Goal: Task Accomplishment & Management: Manage account settings

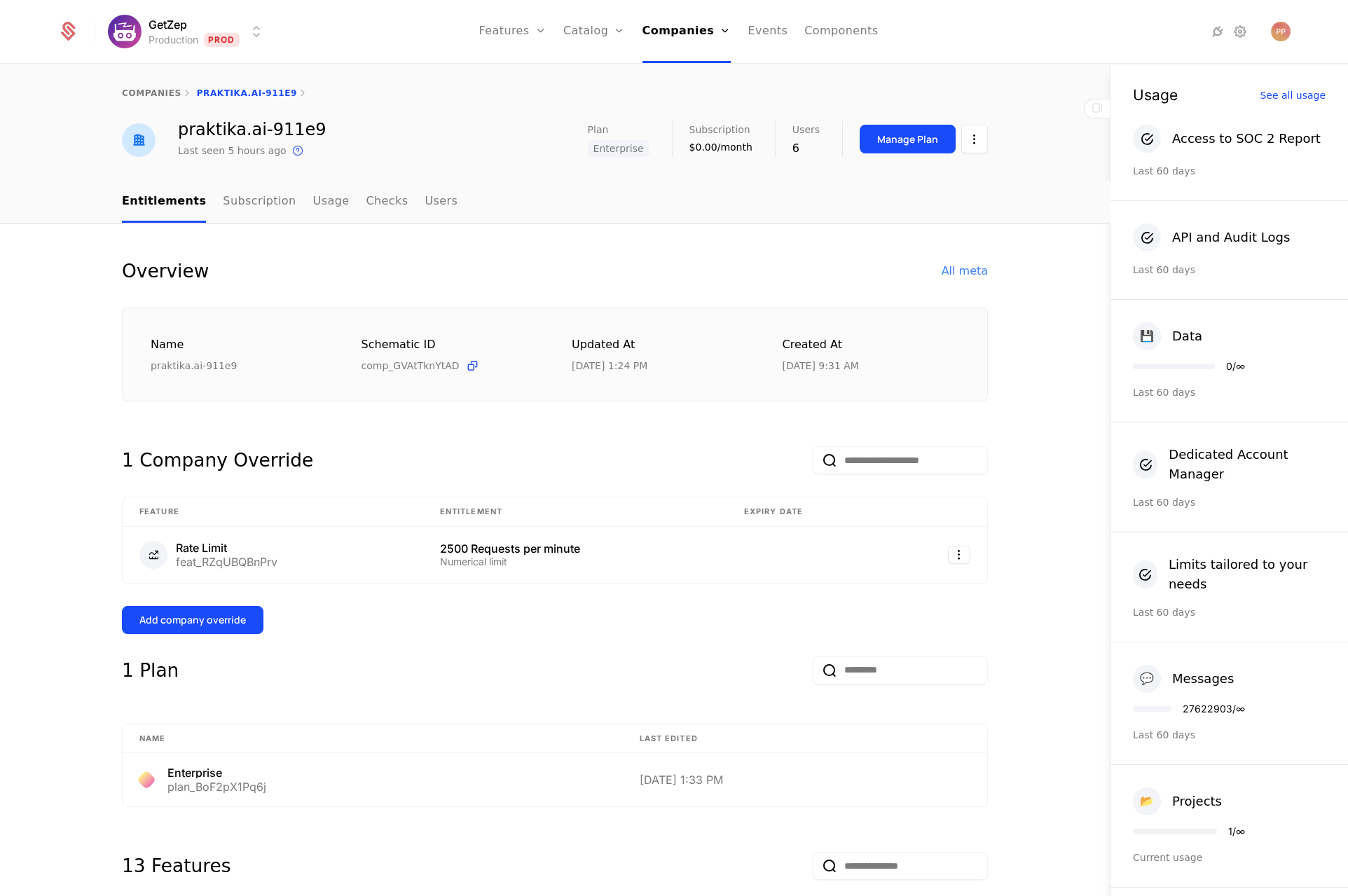
scroll to position [548, 0]
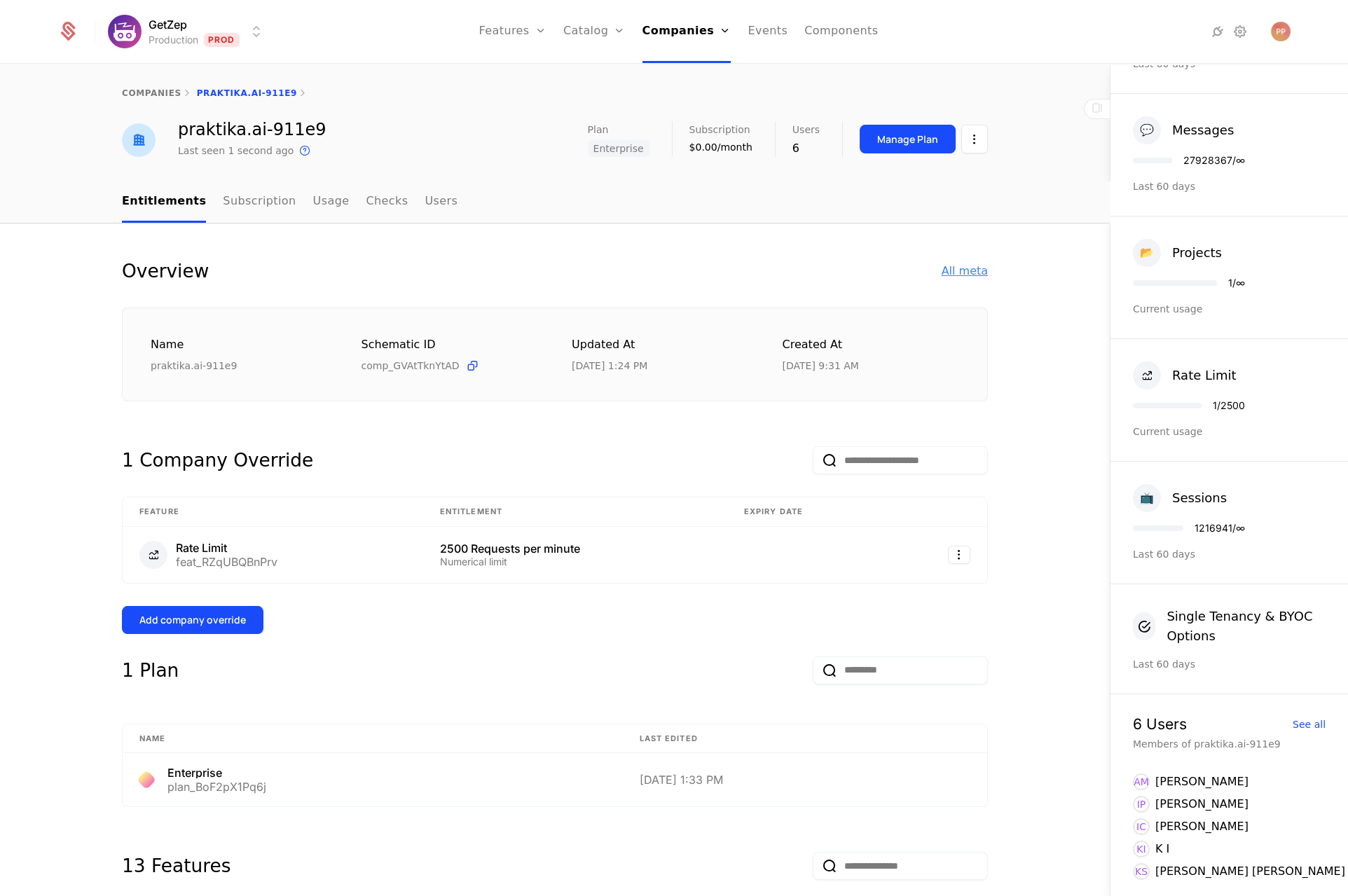
click at [957, 267] on div "All meta" at bounding box center [964, 271] width 47 height 17
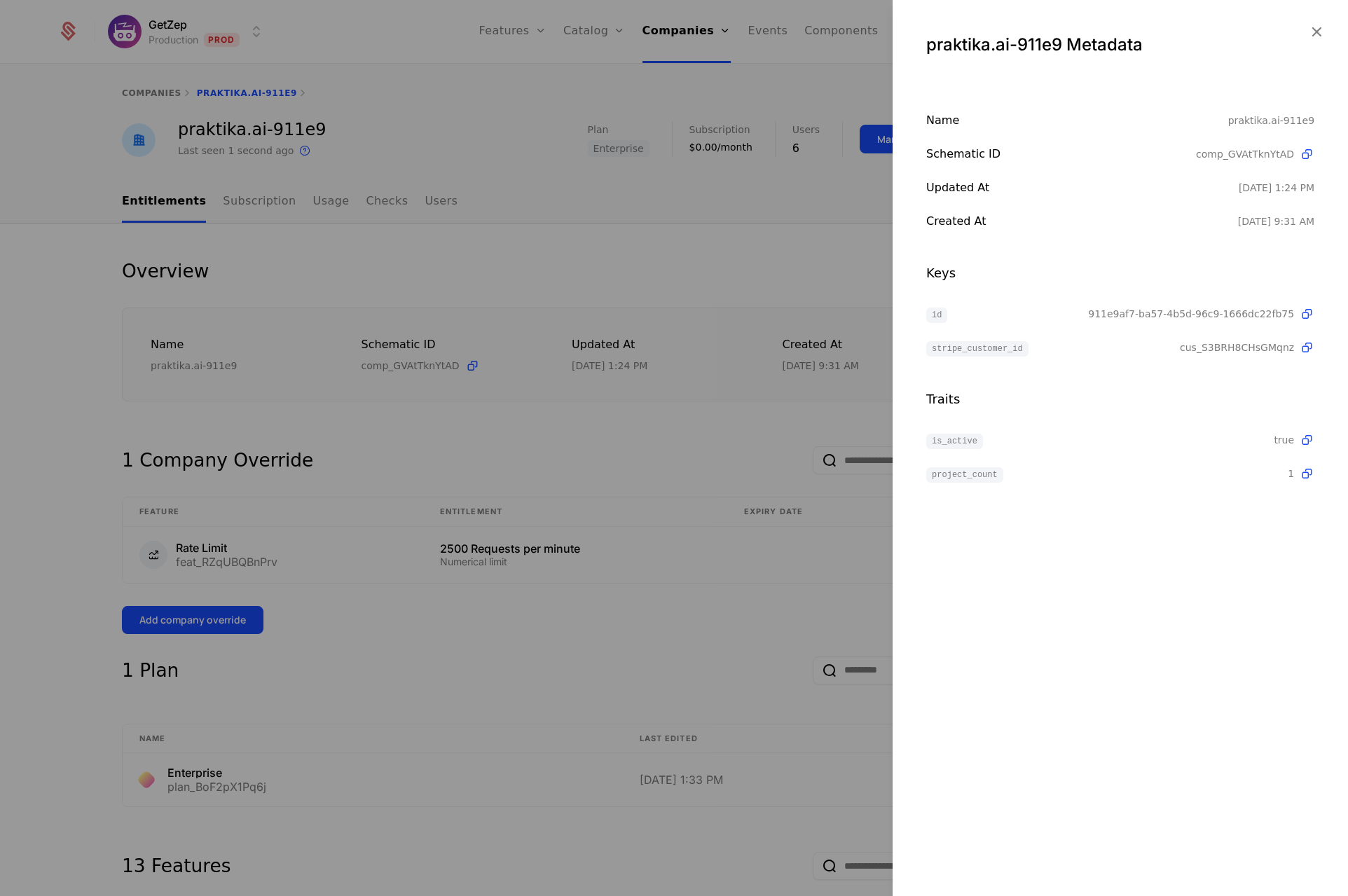
click at [1180, 313] on span "911e9af7-ba57-4b5d-96c9-1666dc22fb75" at bounding box center [1191, 313] width 206 height 14
copy span "911e9af7-ba57-4b5d-96c9-1666dc22fb75"
click at [828, 250] on div at bounding box center [674, 448] width 1348 height 896
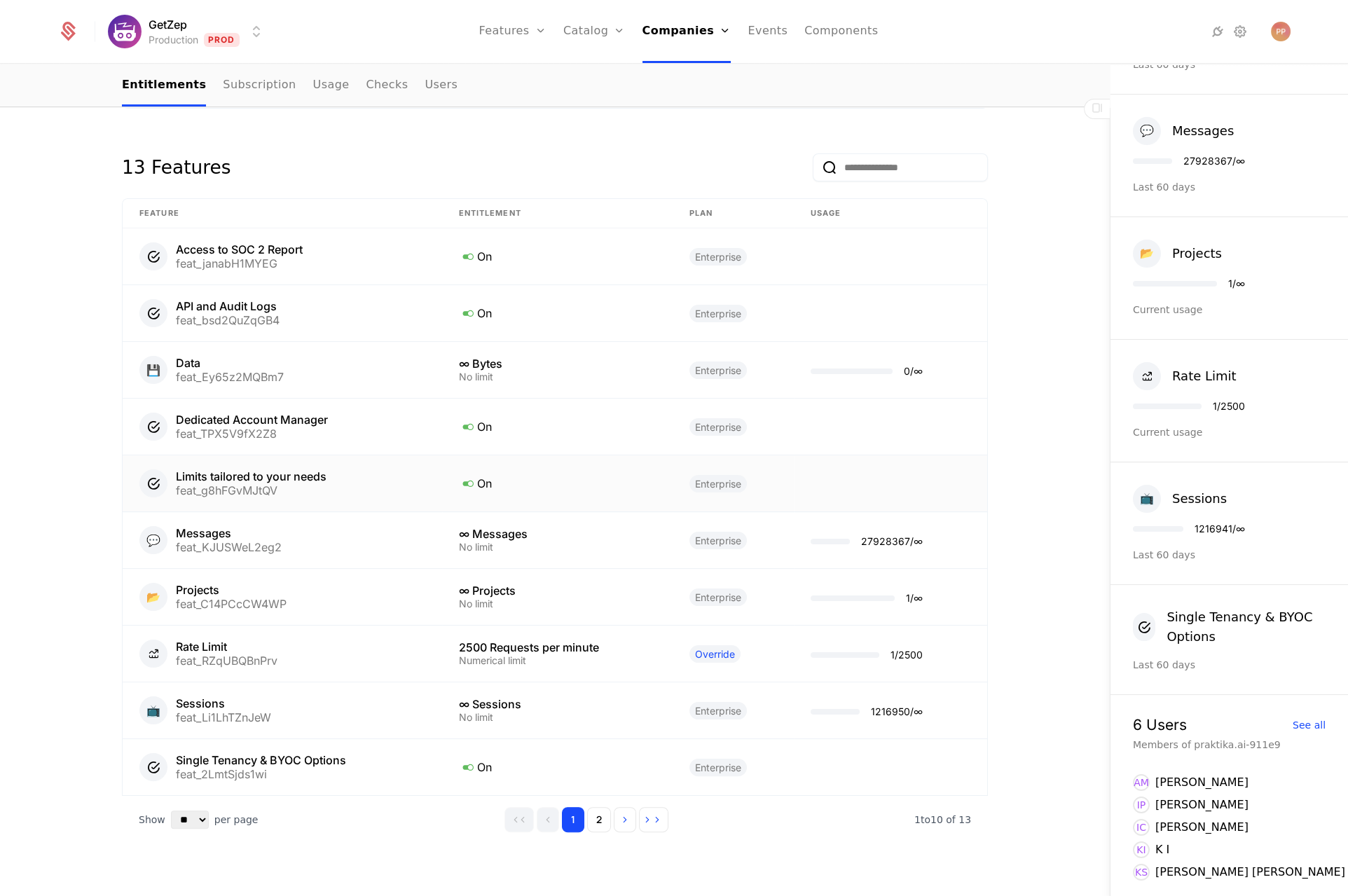
scroll to position [719, 0]
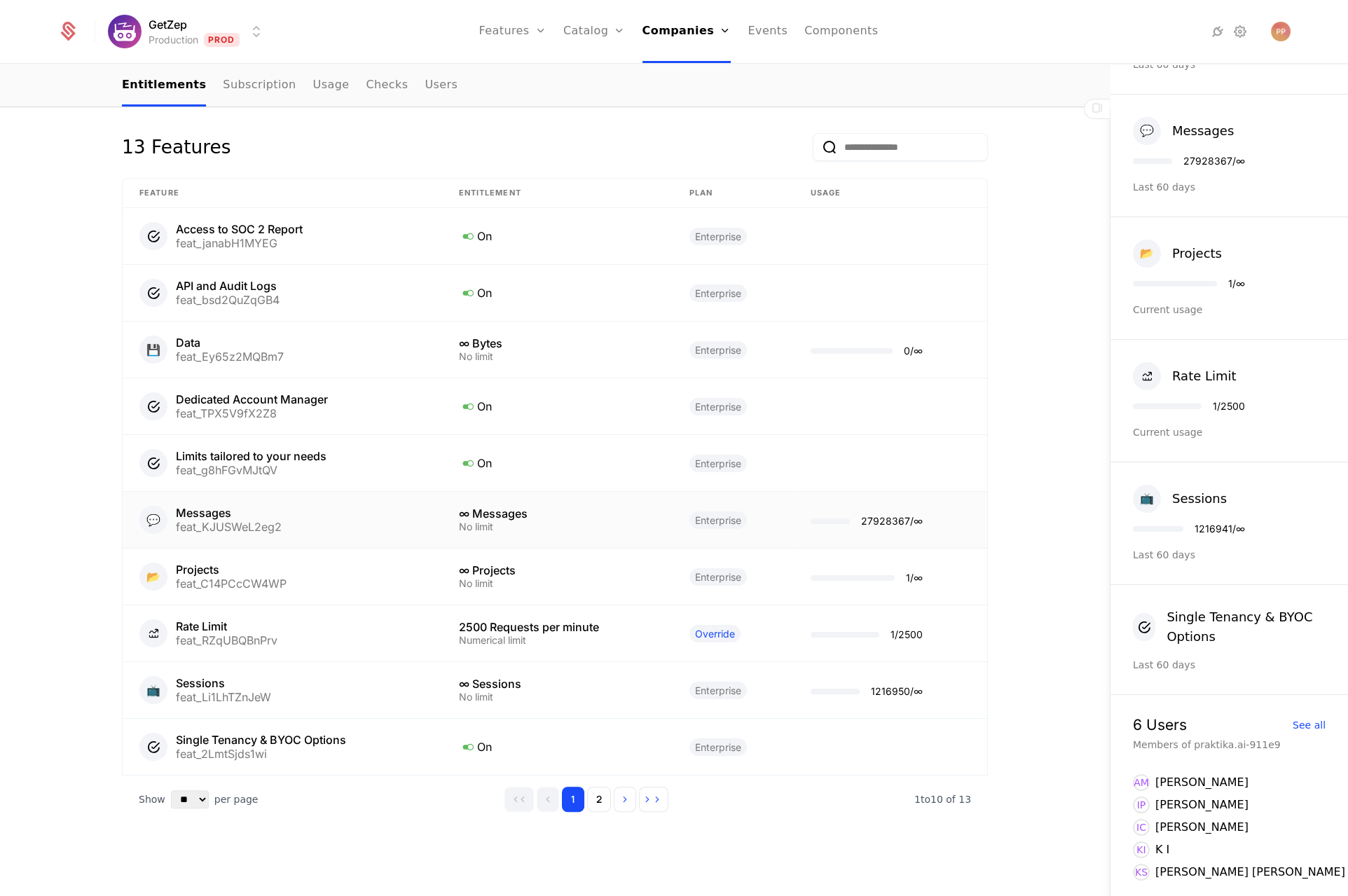
click at [571, 512] on div "∞ Messages" at bounding box center [557, 513] width 197 height 11
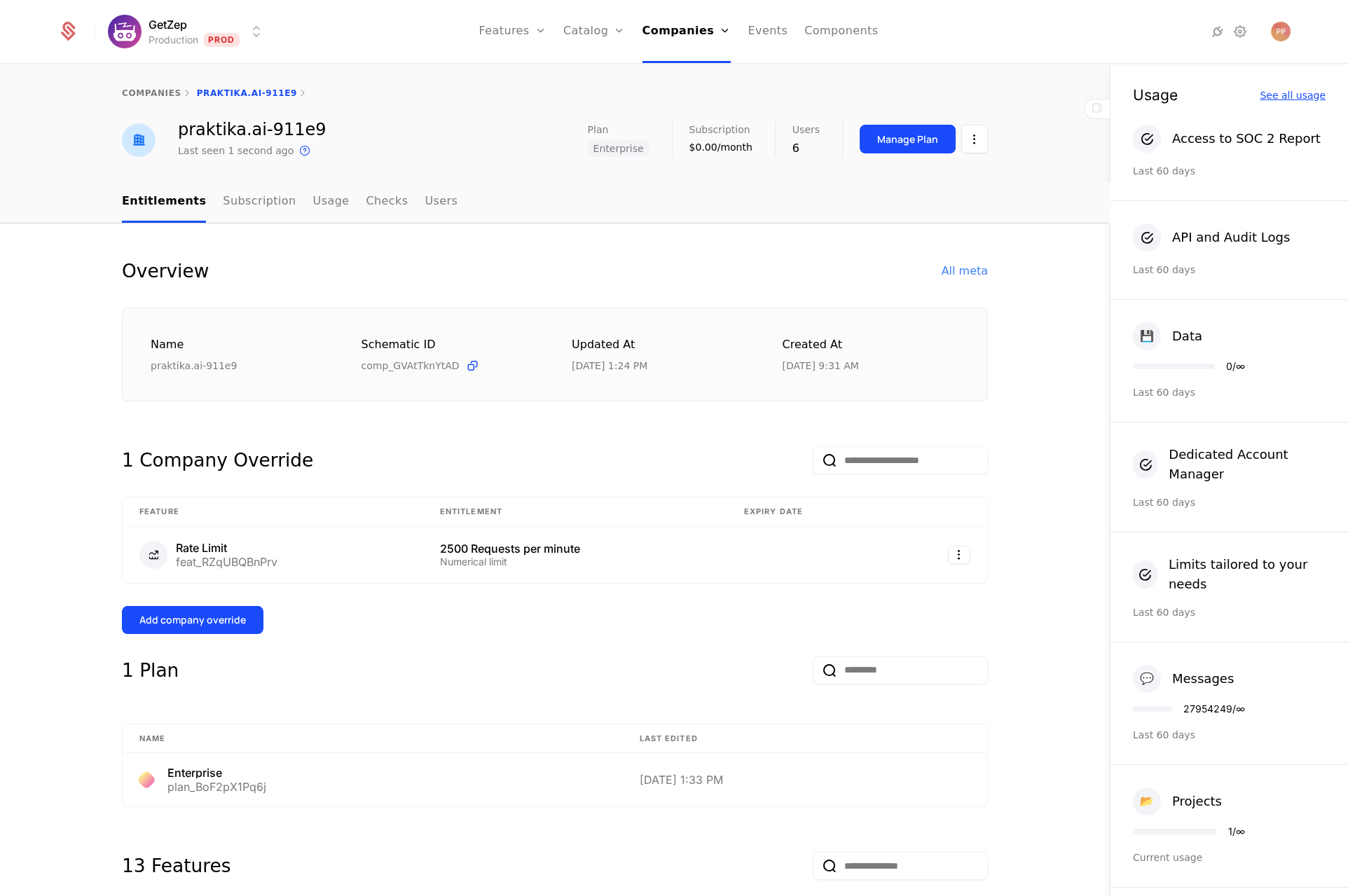
click at [1282, 90] on div "See all usage" at bounding box center [1293, 95] width 66 height 10
